Goal: Navigation & Orientation: Go to known website

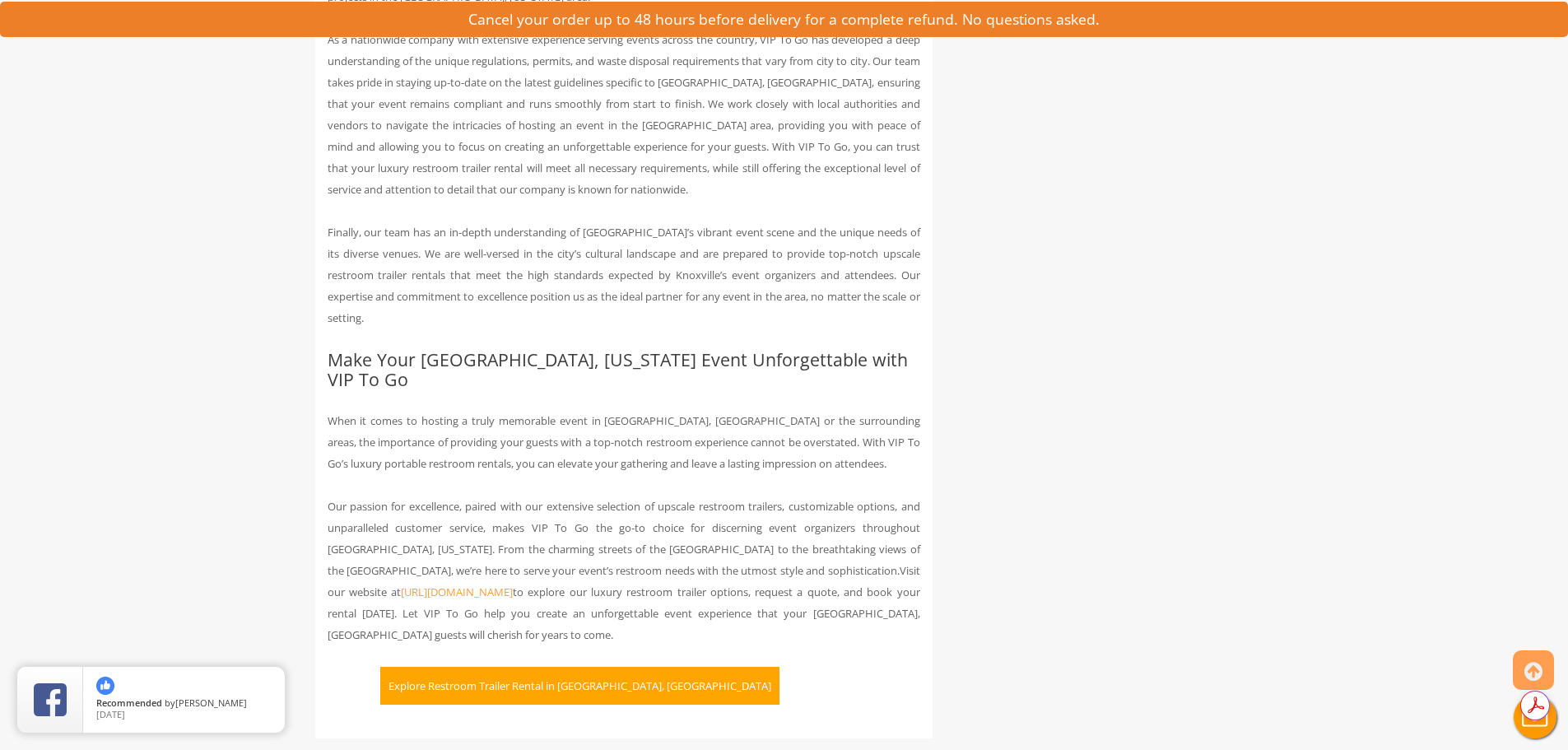
scroll to position [4116, 0]
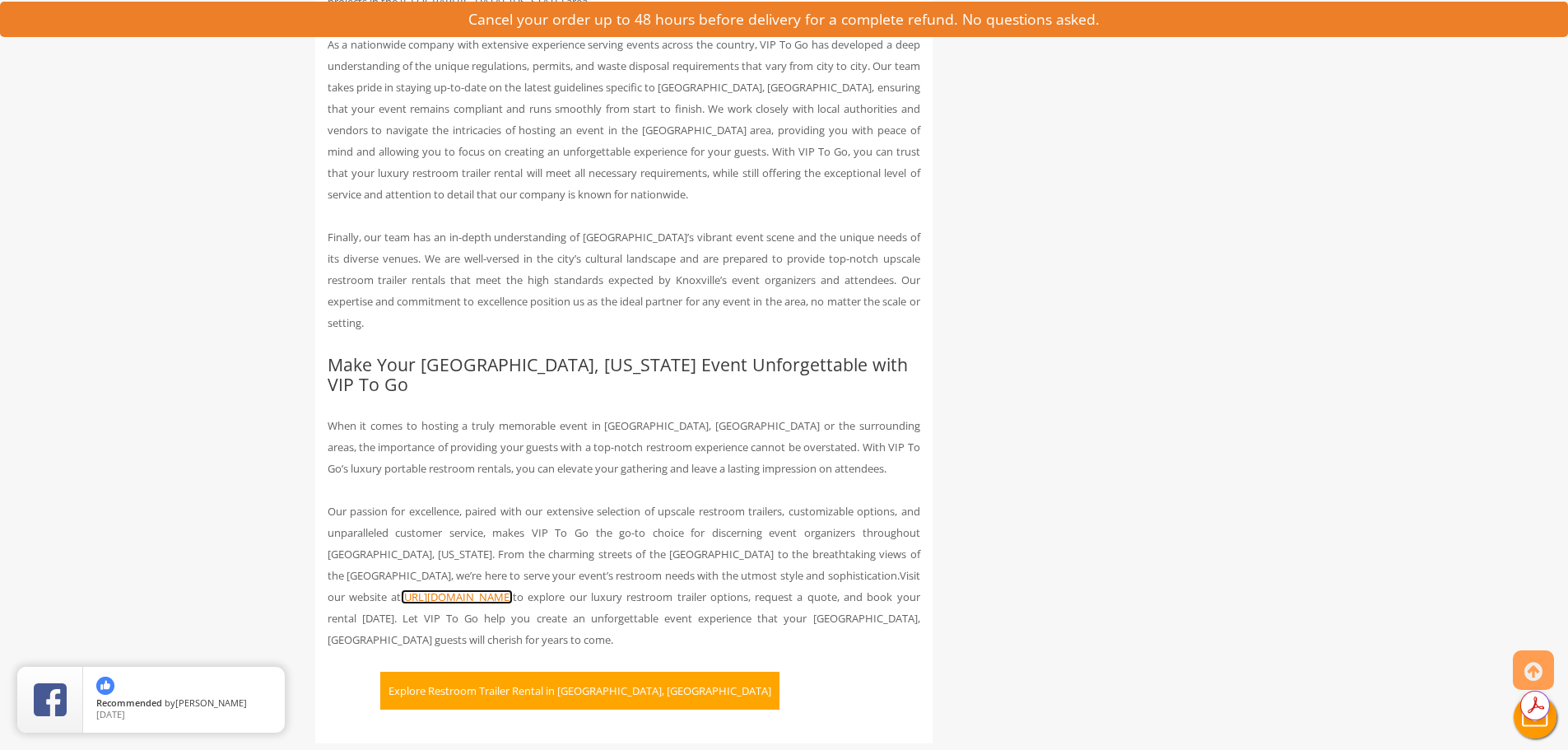
click at [425, 589] on link "https://www.viptogo.com/" at bounding box center [456, 596] width 112 height 15
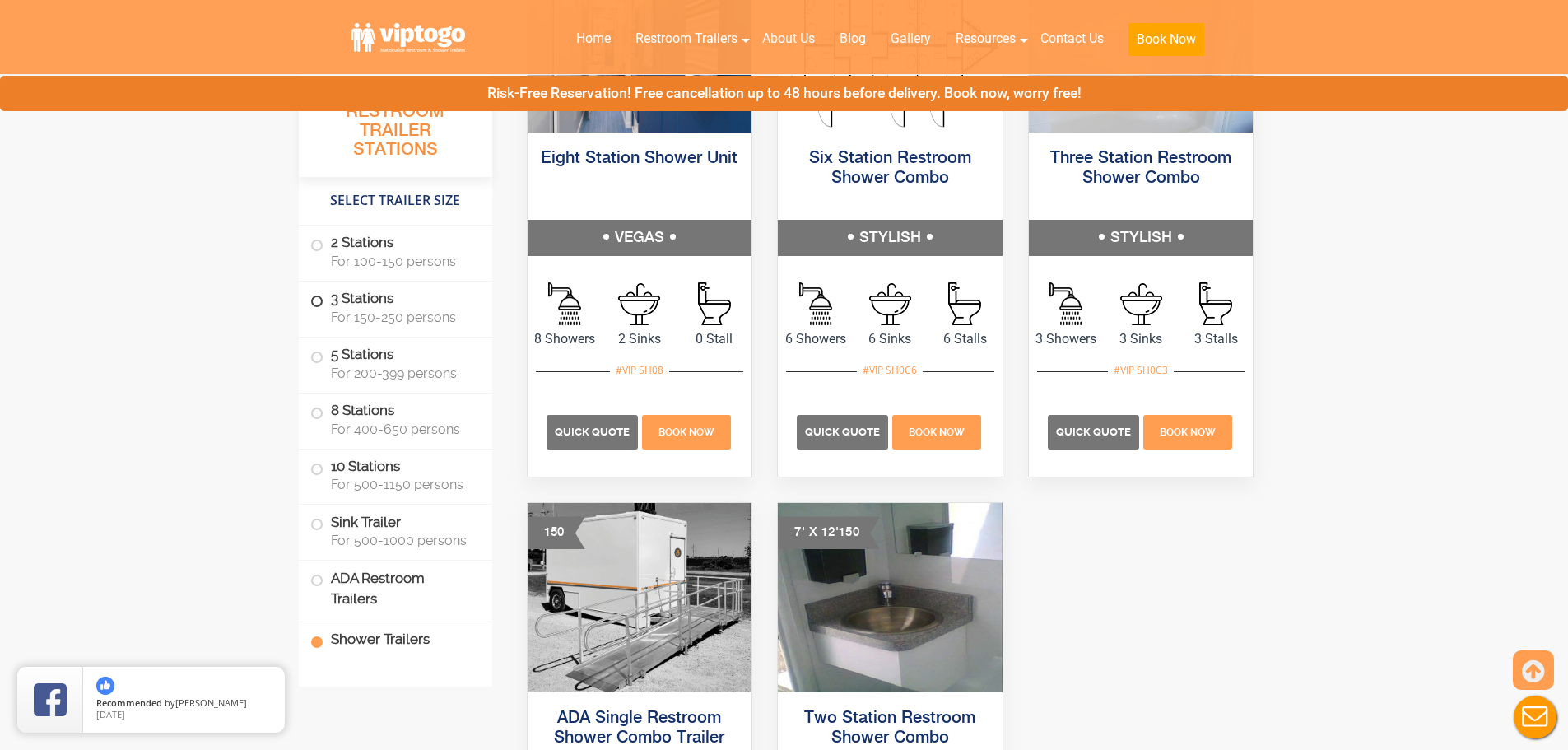
scroll to position [6585, 0]
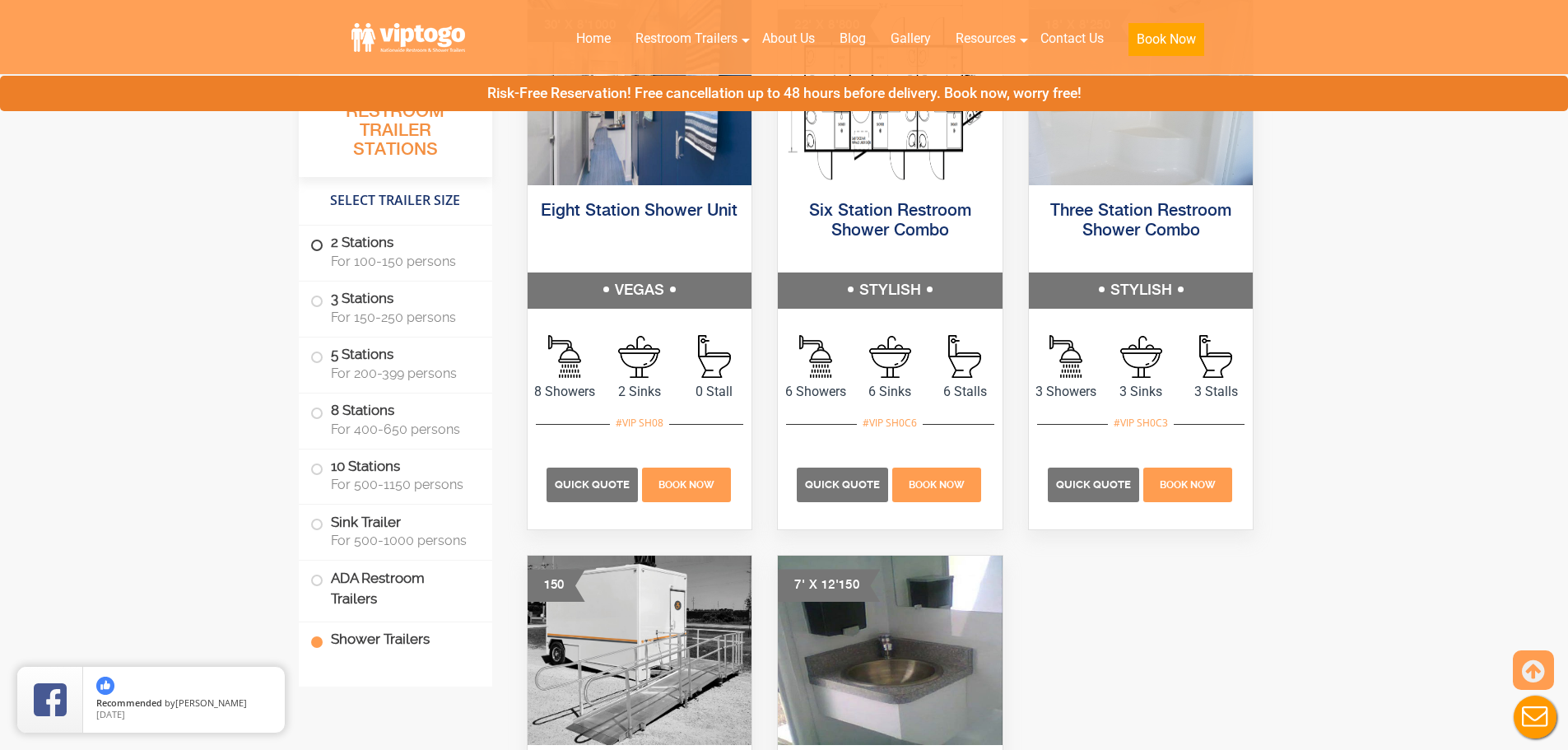
click at [318, 242] on span at bounding box center [316, 245] width 7 height 7
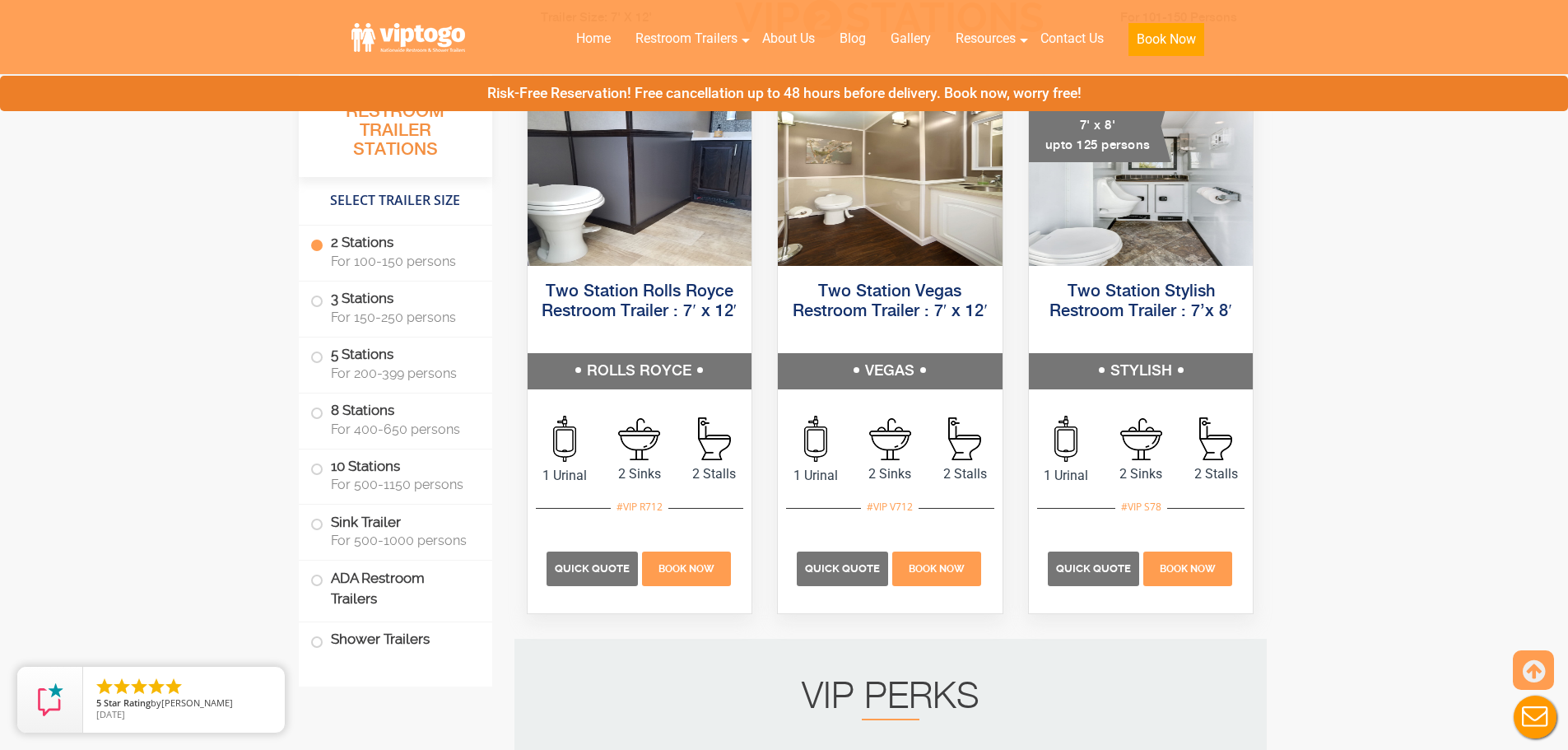
scroll to position [832, 0]
